Goal: Task Accomplishment & Management: Use online tool/utility

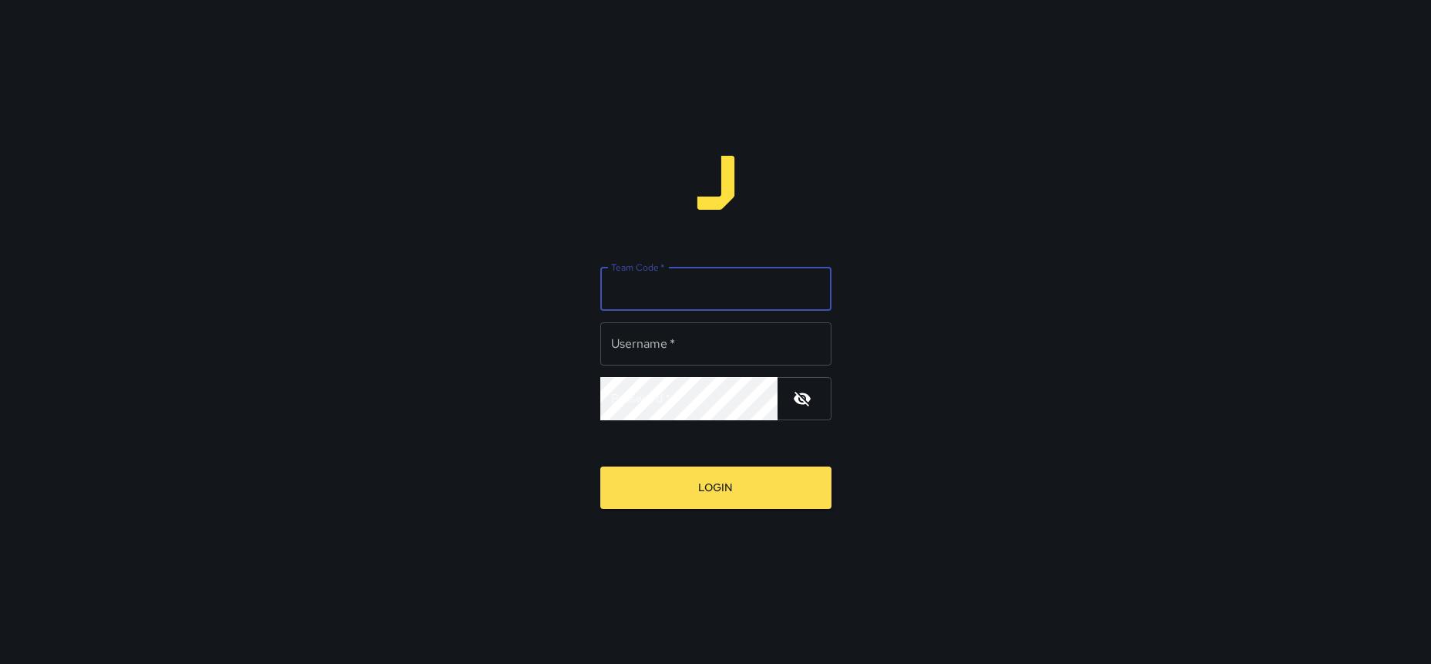
click at [681, 287] on input "Team Code   *" at bounding box center [716, 288] width 231 height 43
type input "*****"
click at [680, 344] on input "Username   *" at bounding box center [716, 343] width 231 height 43
type input "*********"
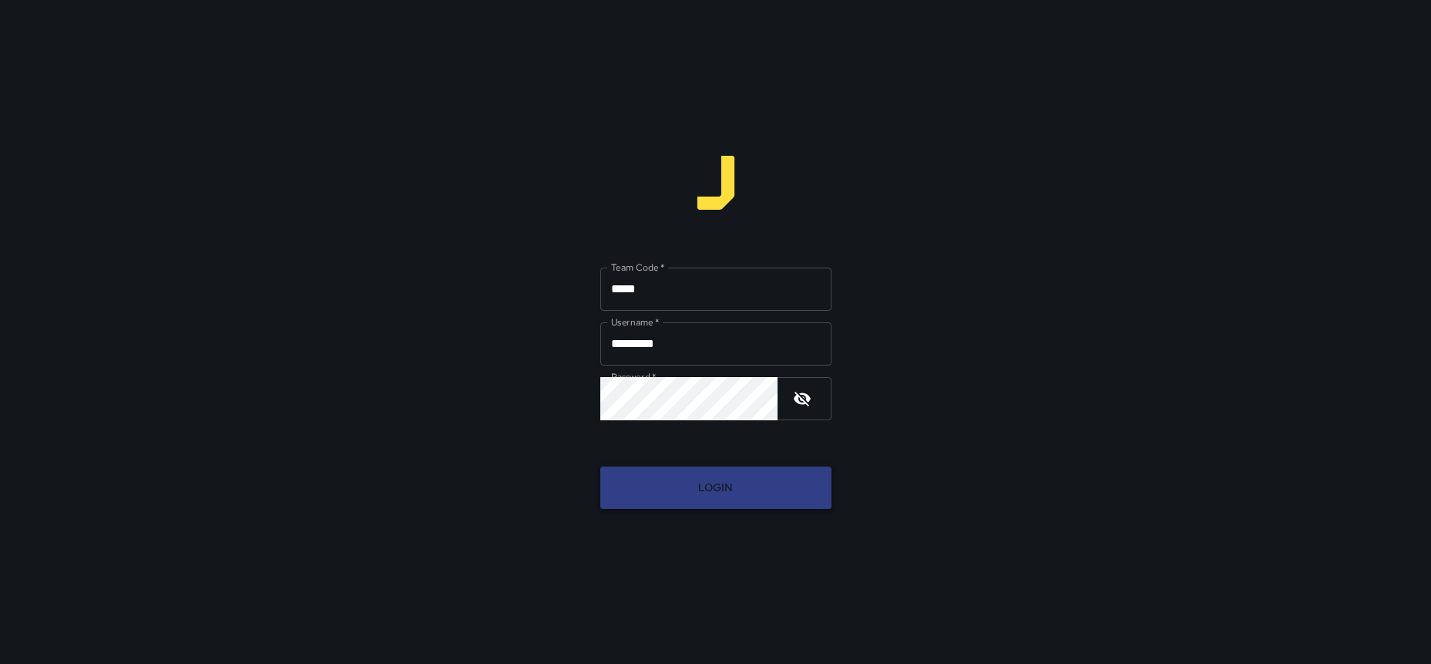
click at [694, 497] on button "Login" at bounding box center [716, 487] width 231 height 42
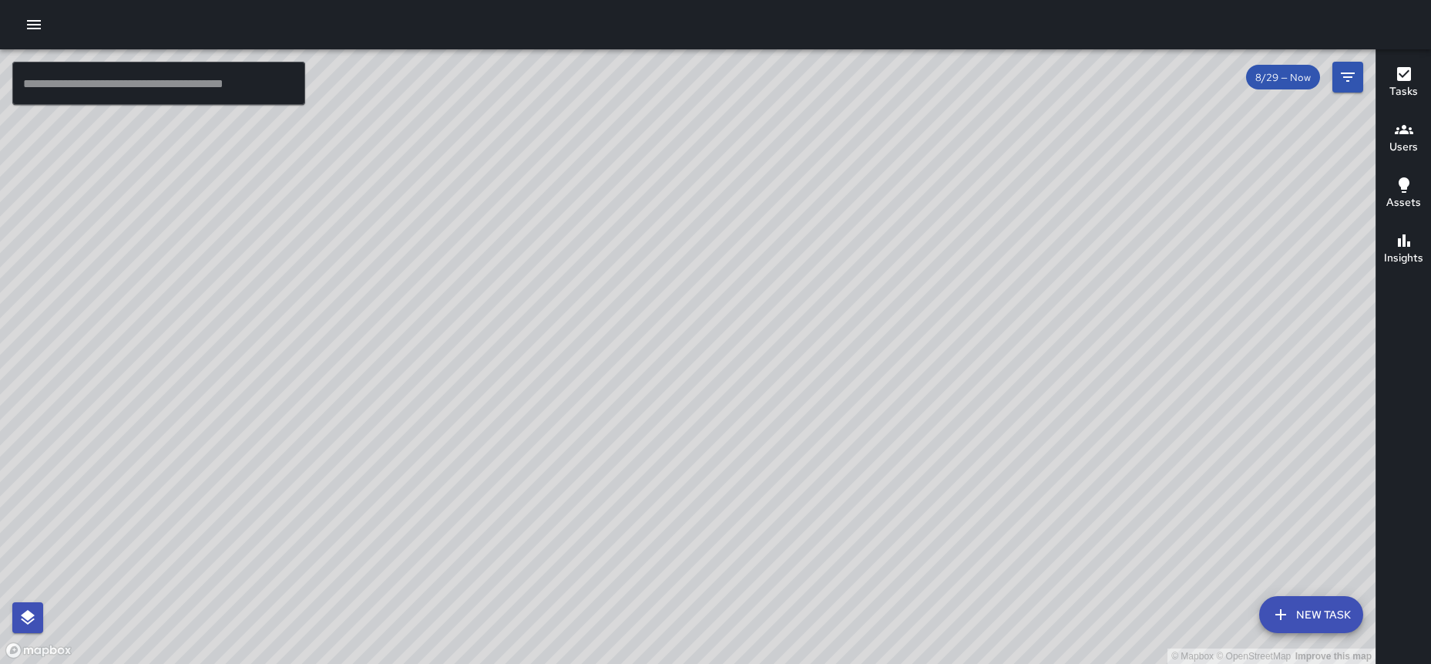
click at [468, 340] on div "© Mapbox © OpenStreetMap Improve this map" at bounding box center [688, 356] width 1376 height 614
click at [1353, 86] on icon "Filters" at bounding box center [1348, 77] width 19 height 19
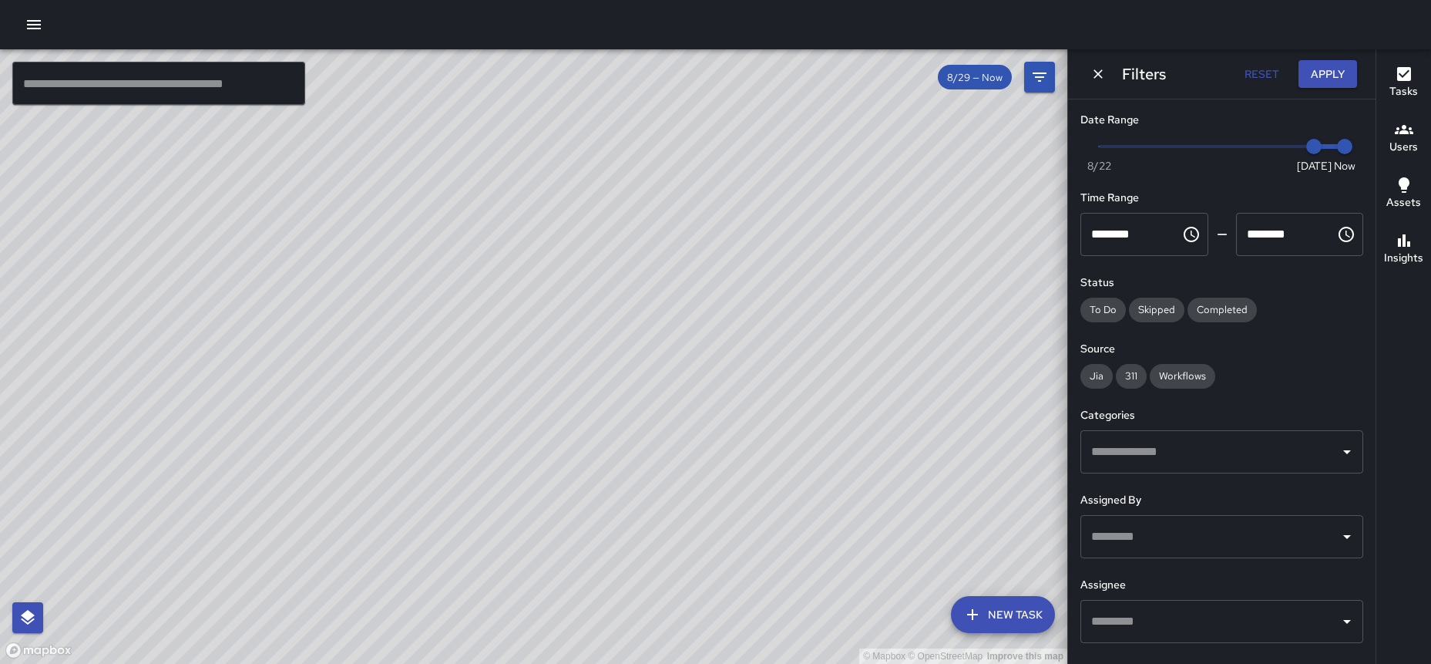
click at [315, 339] on div "© Mapbox © OpenStreetMap Improve this map" at bounding box center [534, 356] width 1068 height 614
click at [1097, 76] on icon "Dismiss" at bounding box center [1098, 73] width 15 height 15
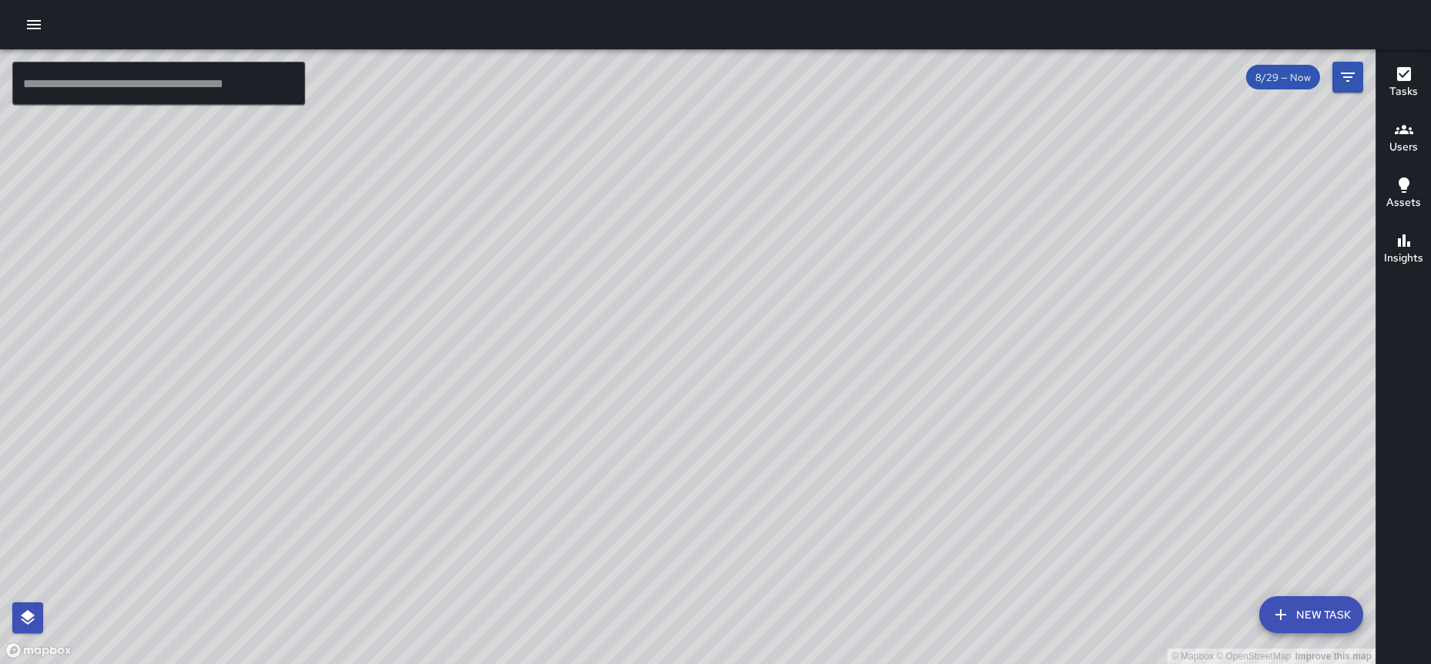
click at [1407, 133] on icon "button" at bounding box center [1404, 129] width 19 height 9
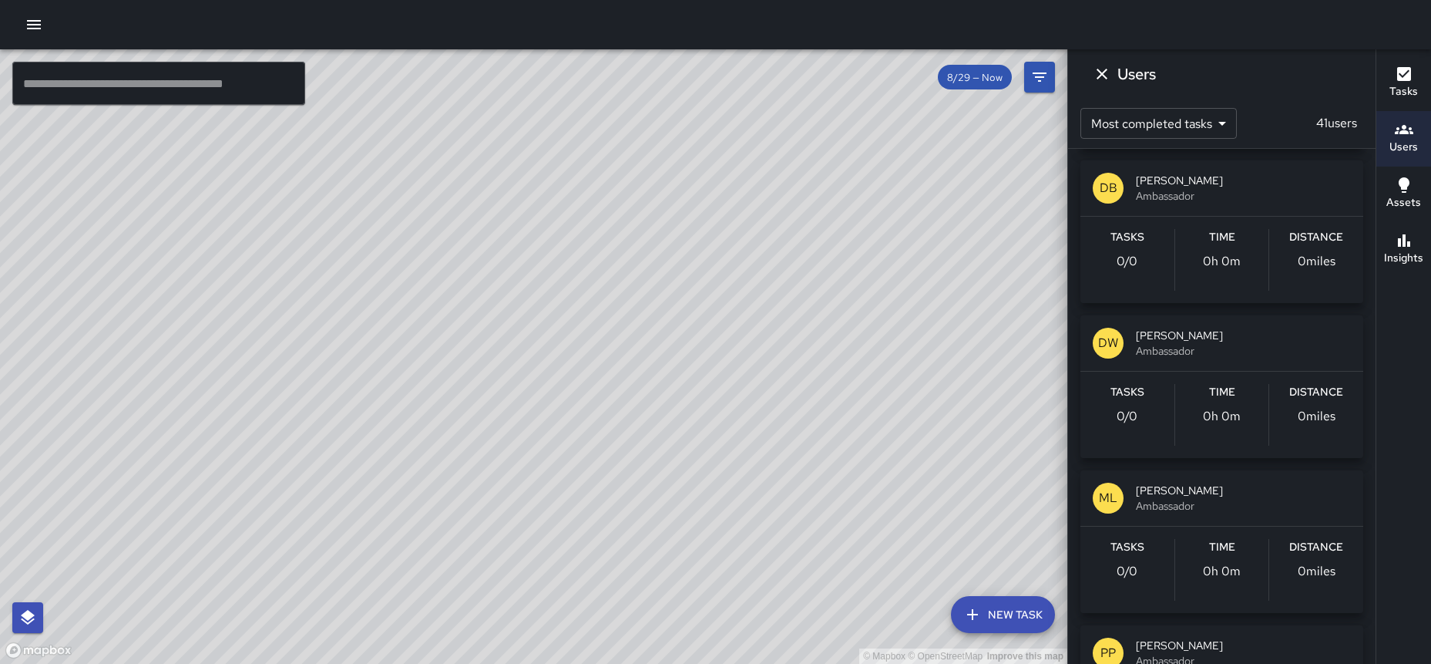
scroll to position [203, 0]
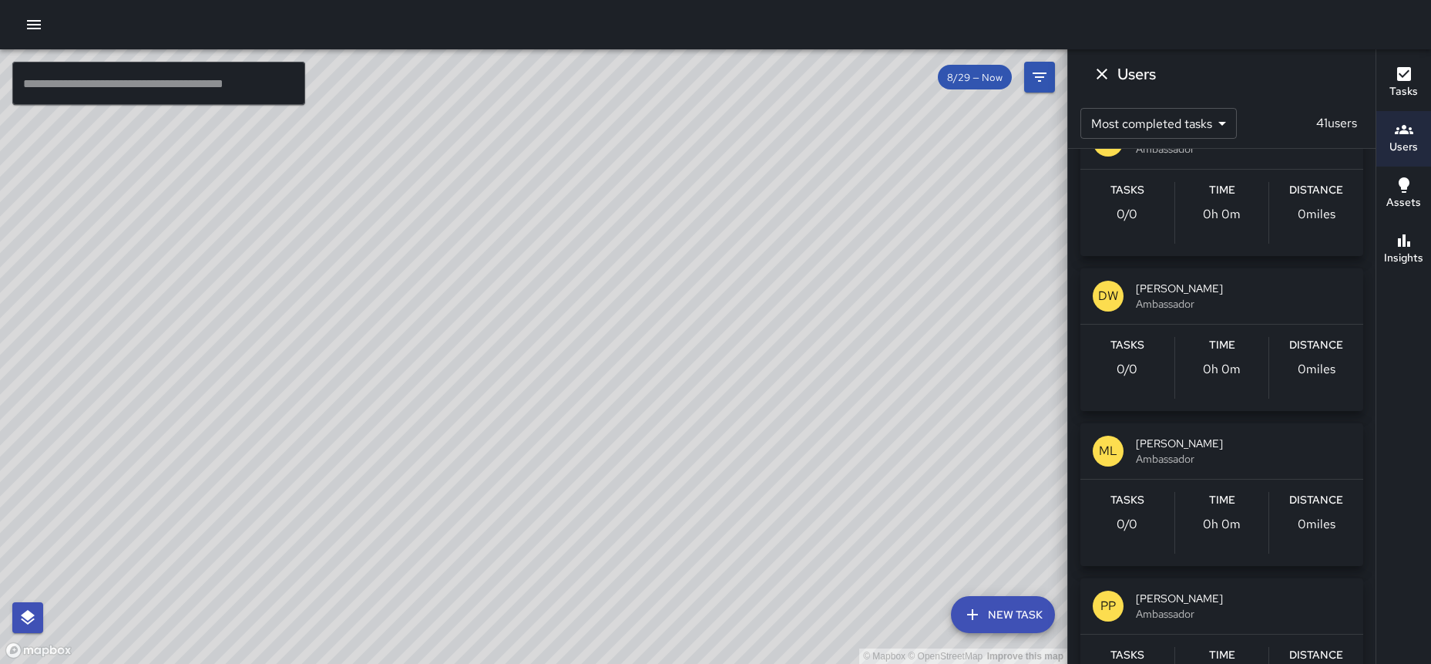
click at [307, 344] on div "© Mapbox © OpenStreetMap Improve this map" at bounding box center [534, 356] width 1068 height 614
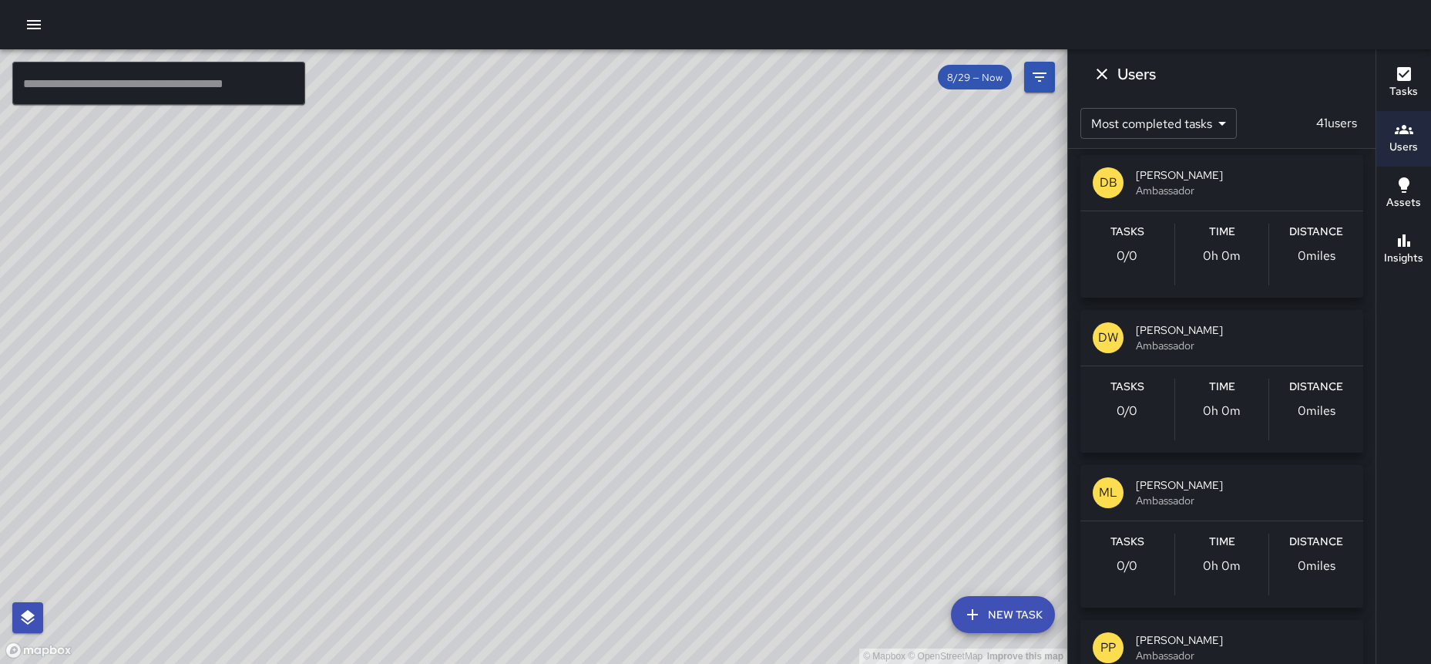
scroll to position [0, 0]
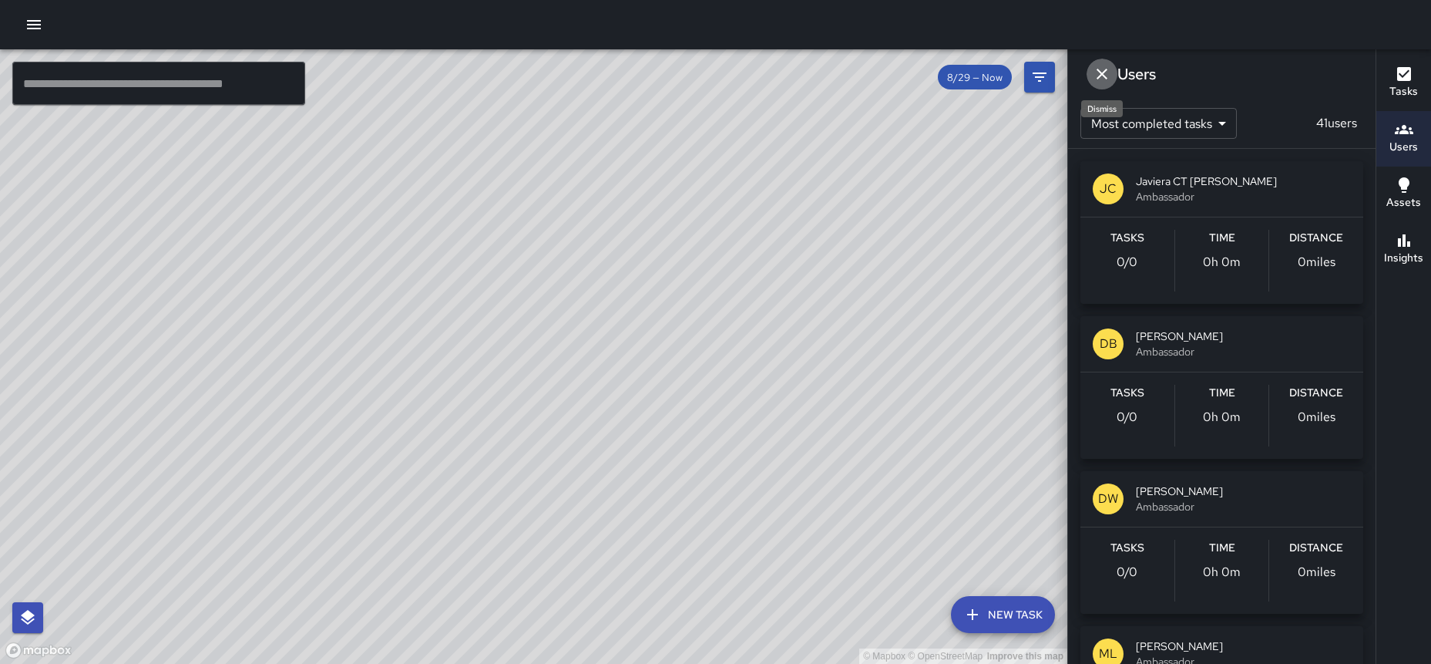
drag, startPoint x: 1110, startPoint y: 73, endPoint x: 969, endPoint y: 120, distance: 148.7
click at [1110, 73] on icon "Dismiss" at bounding box center [1102, 74] width 19 height 19
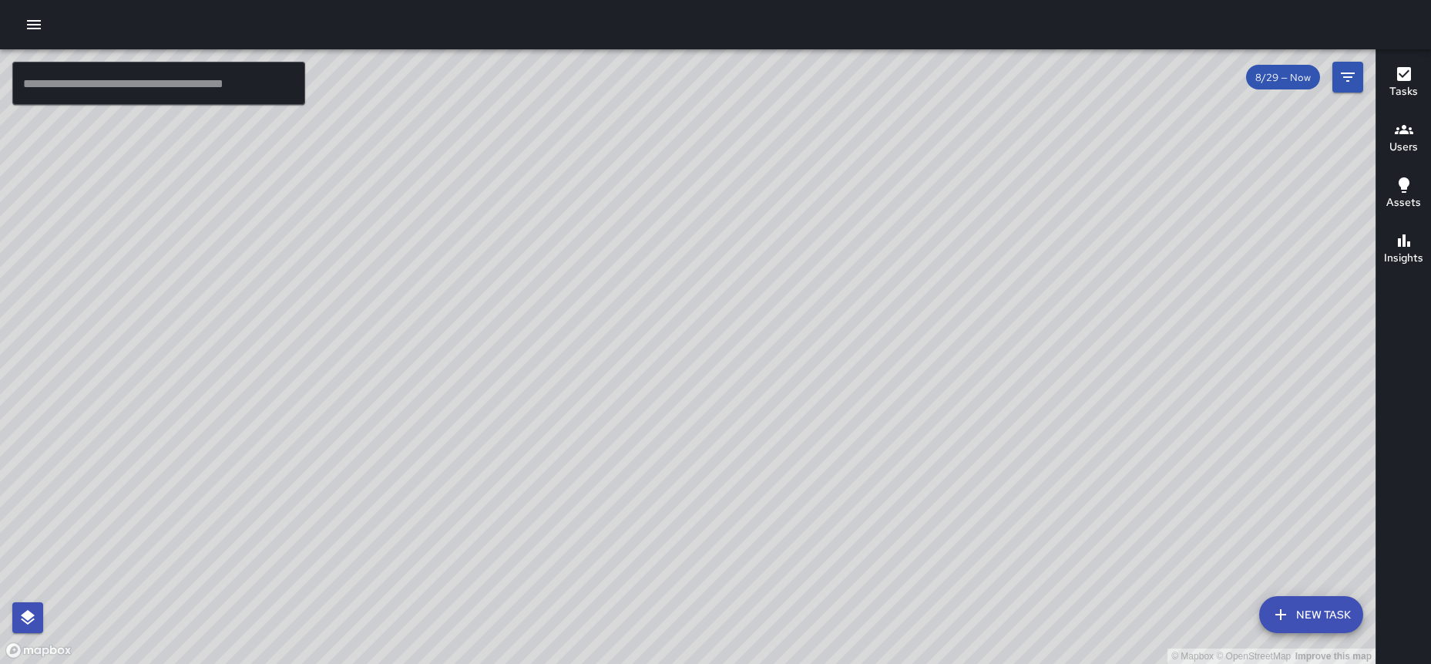
click at [439, 333] on div "© Mapbox © OpenStreetMap Improve this map" at bounding box center [688, 356] width 1376 height 614
